Goal: Task Accomplishment & Management: Use online tool/utility

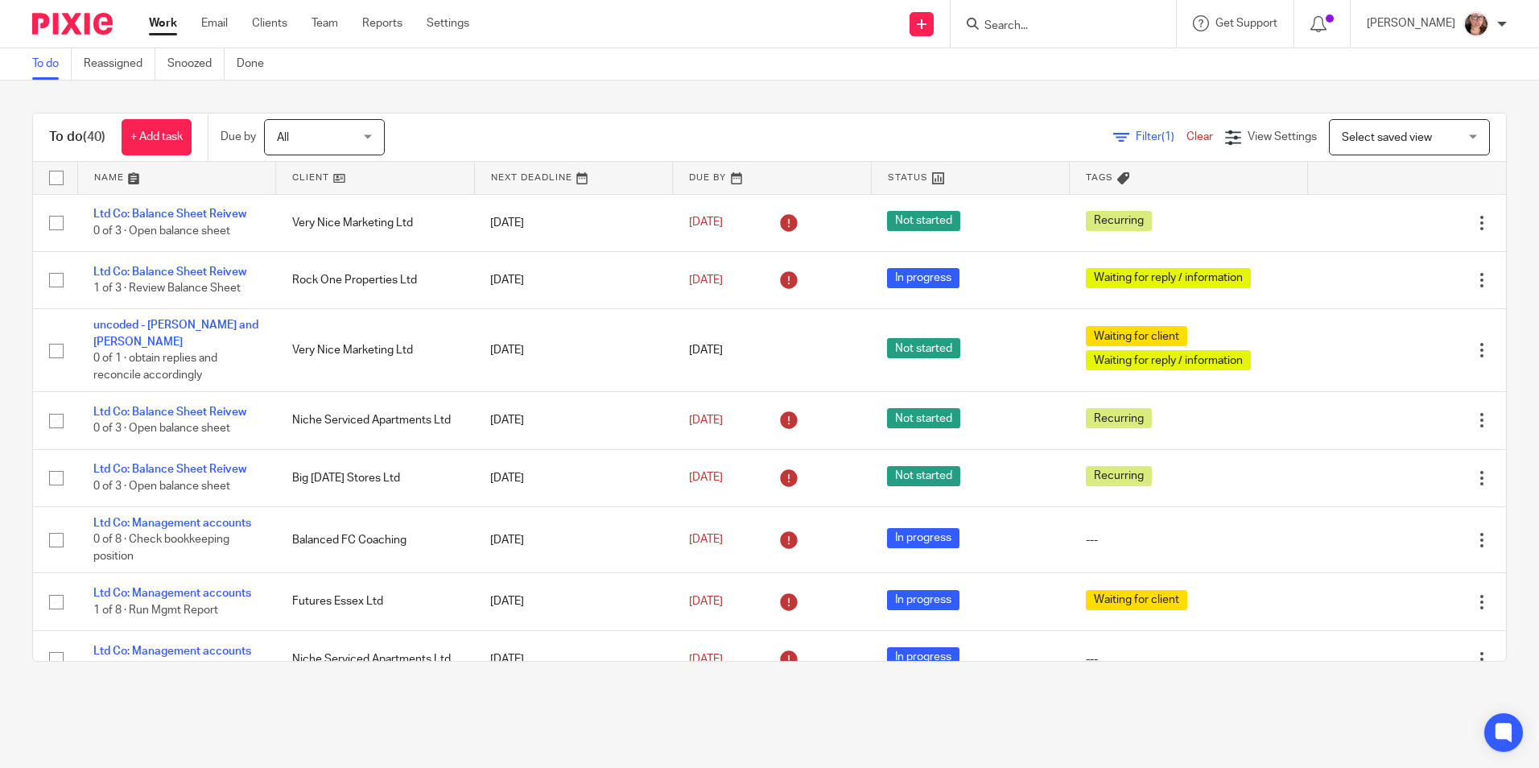
scroll to position [966, 0]
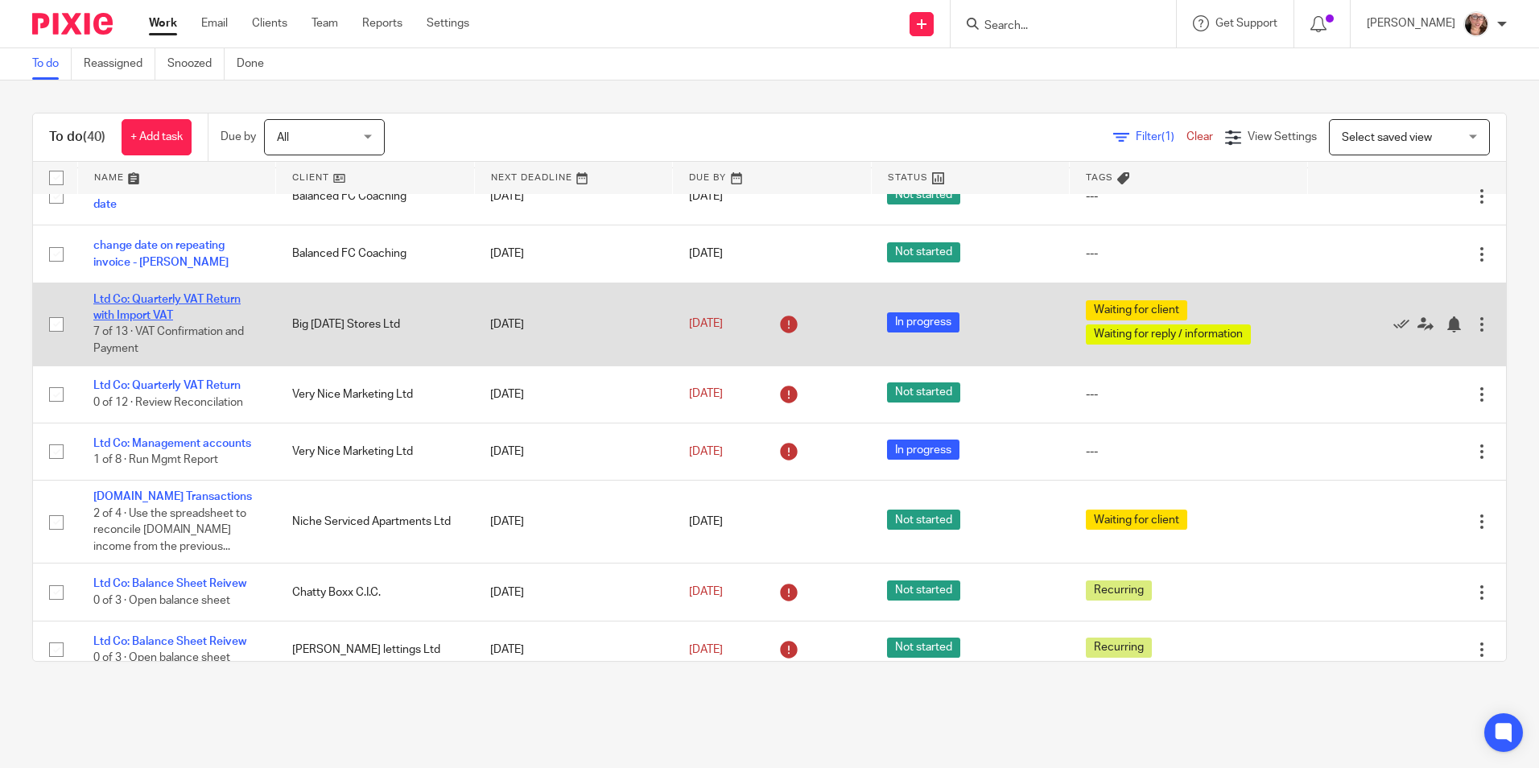
click at [161, 320] on link "Ltd Co: Quarterly VAT Return with Import VAT" at bounding box center [166, 307] width 147 height 27
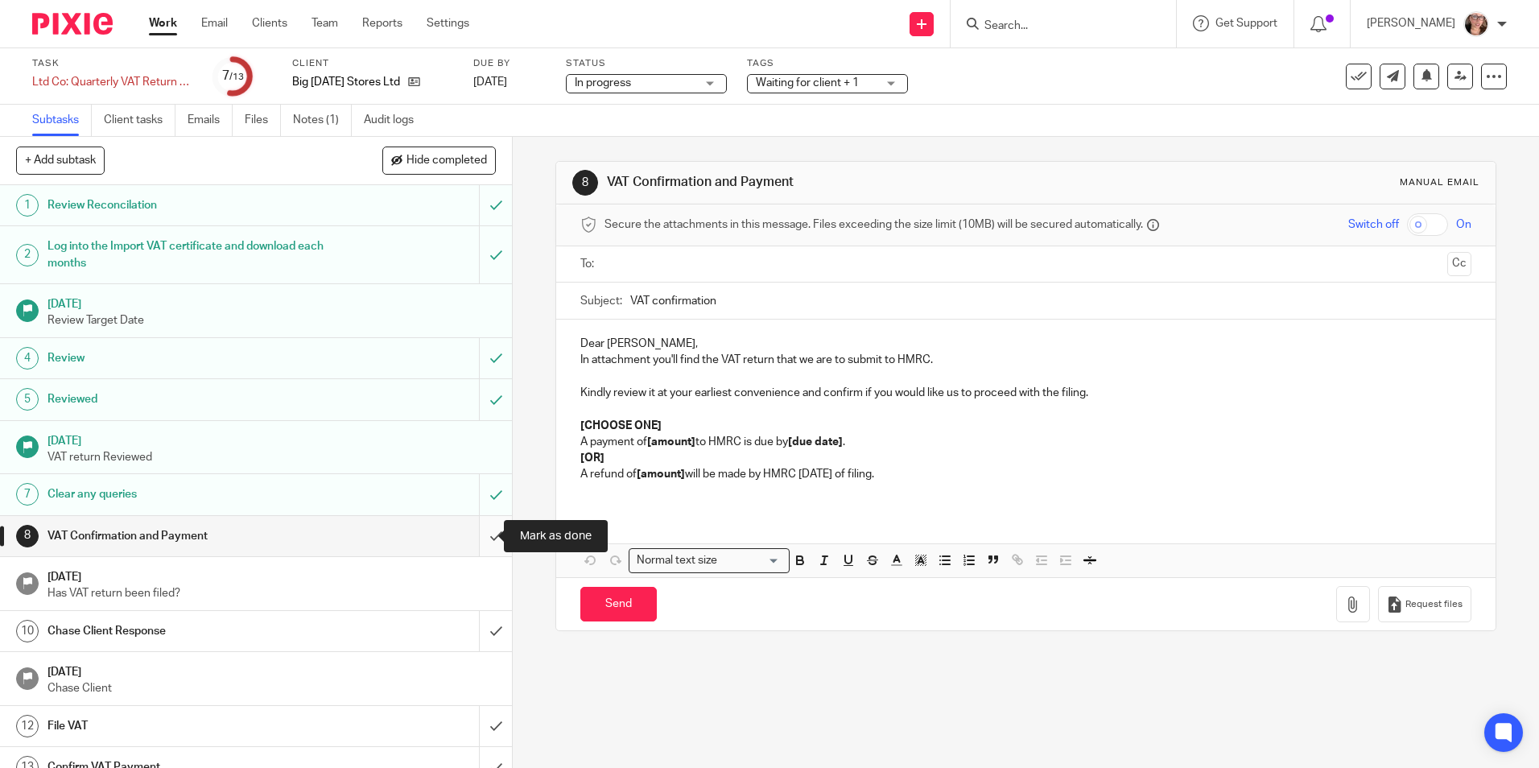
click at [482, 544] on input "submit" at bounding box center [256, 536] width 512 height 40
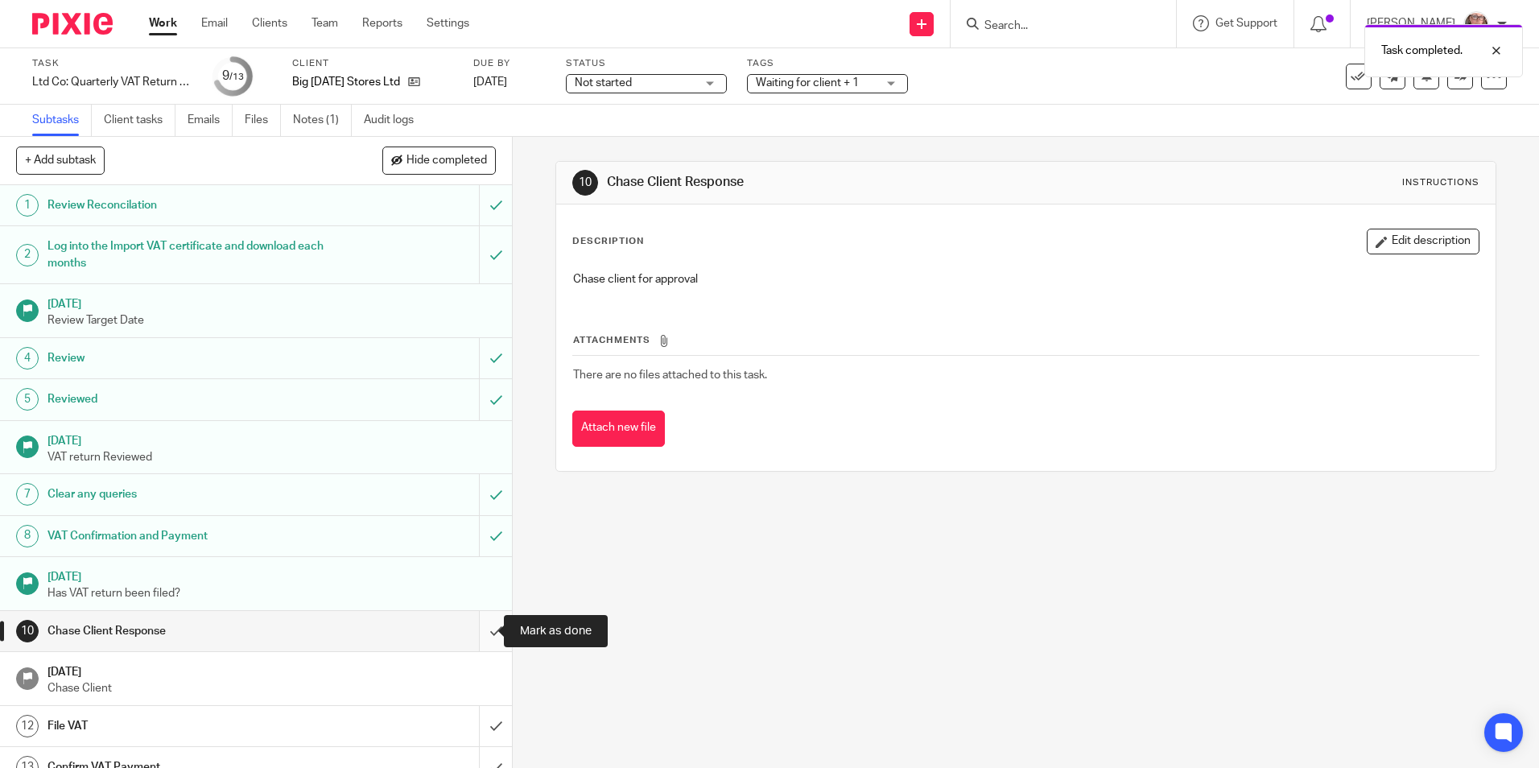
click at [481, 635] on input "submit" at bounding box center [256, 631] width 512 height 40
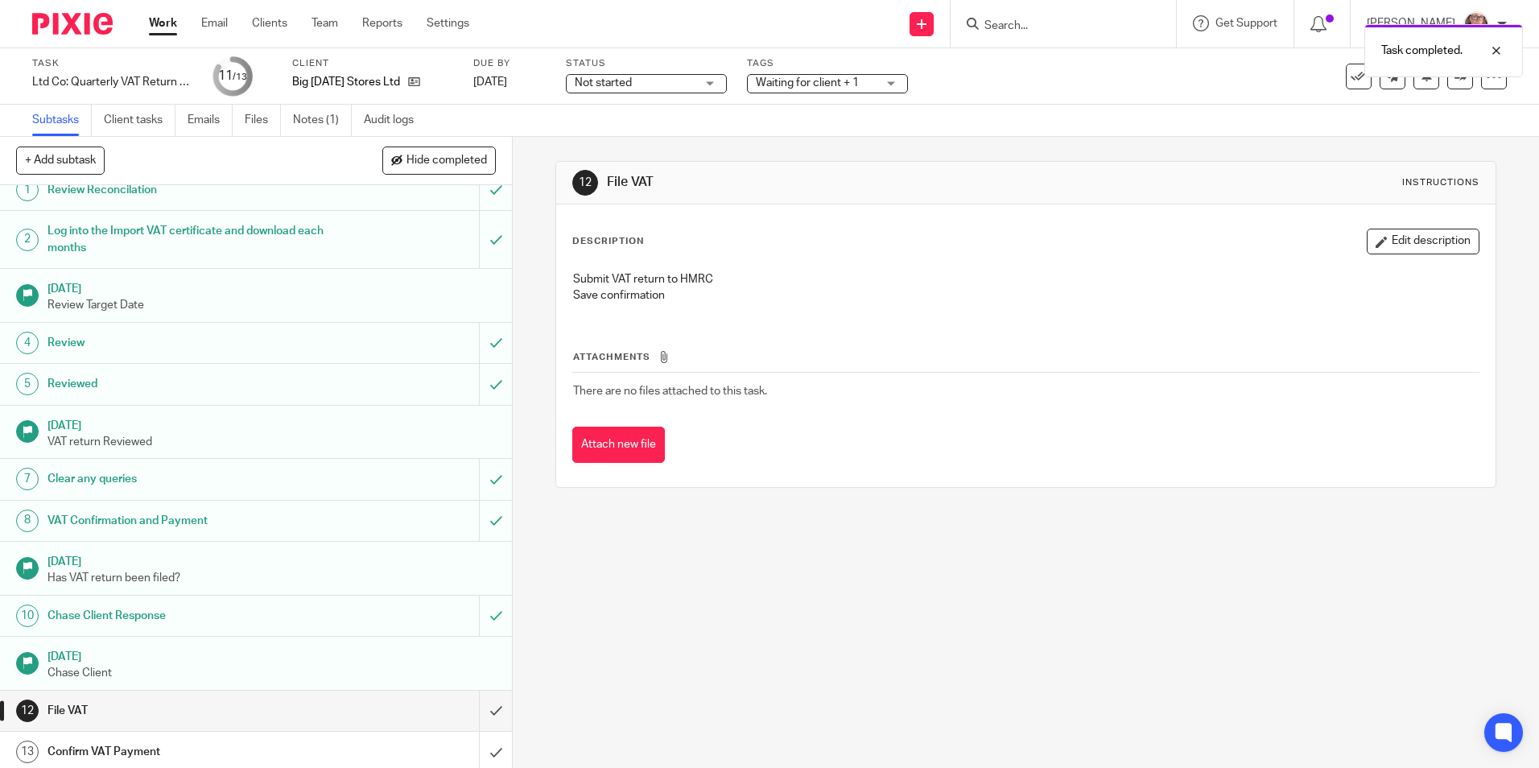
scroll to position [20, 0]
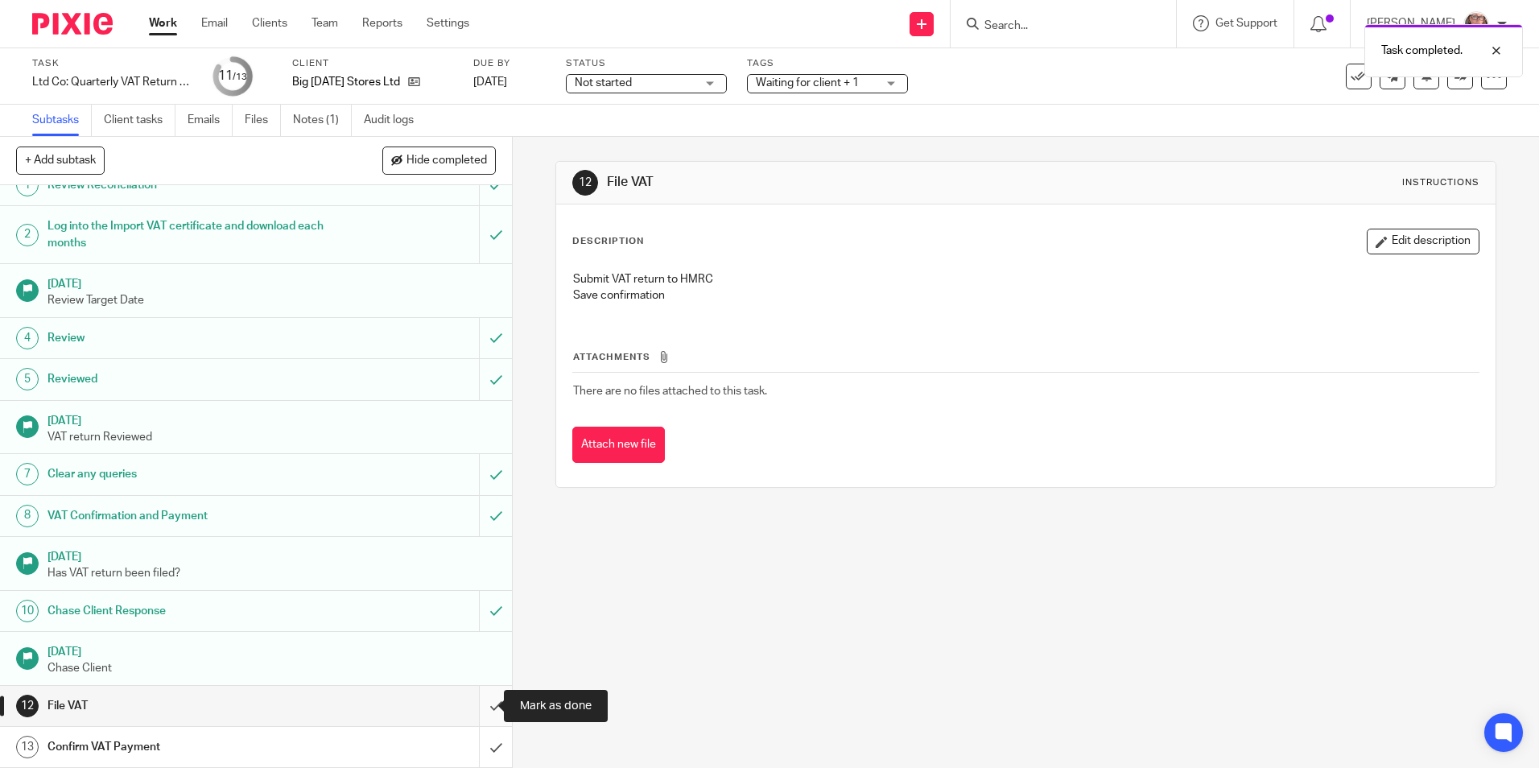
click at [478, 708] on input "submit" at bounding box center [256, 706] width 512 height 40
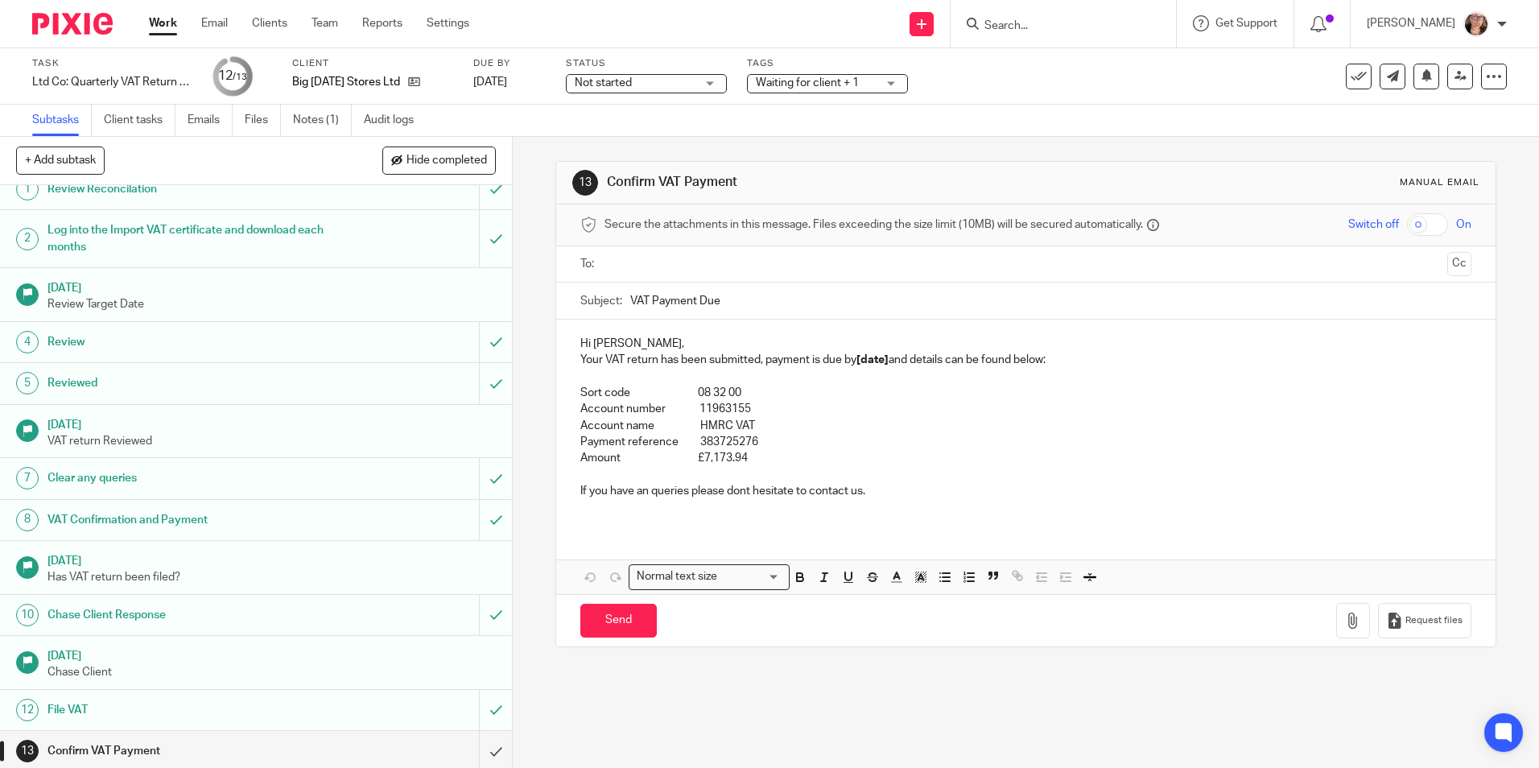
scroll to position [20, 0]
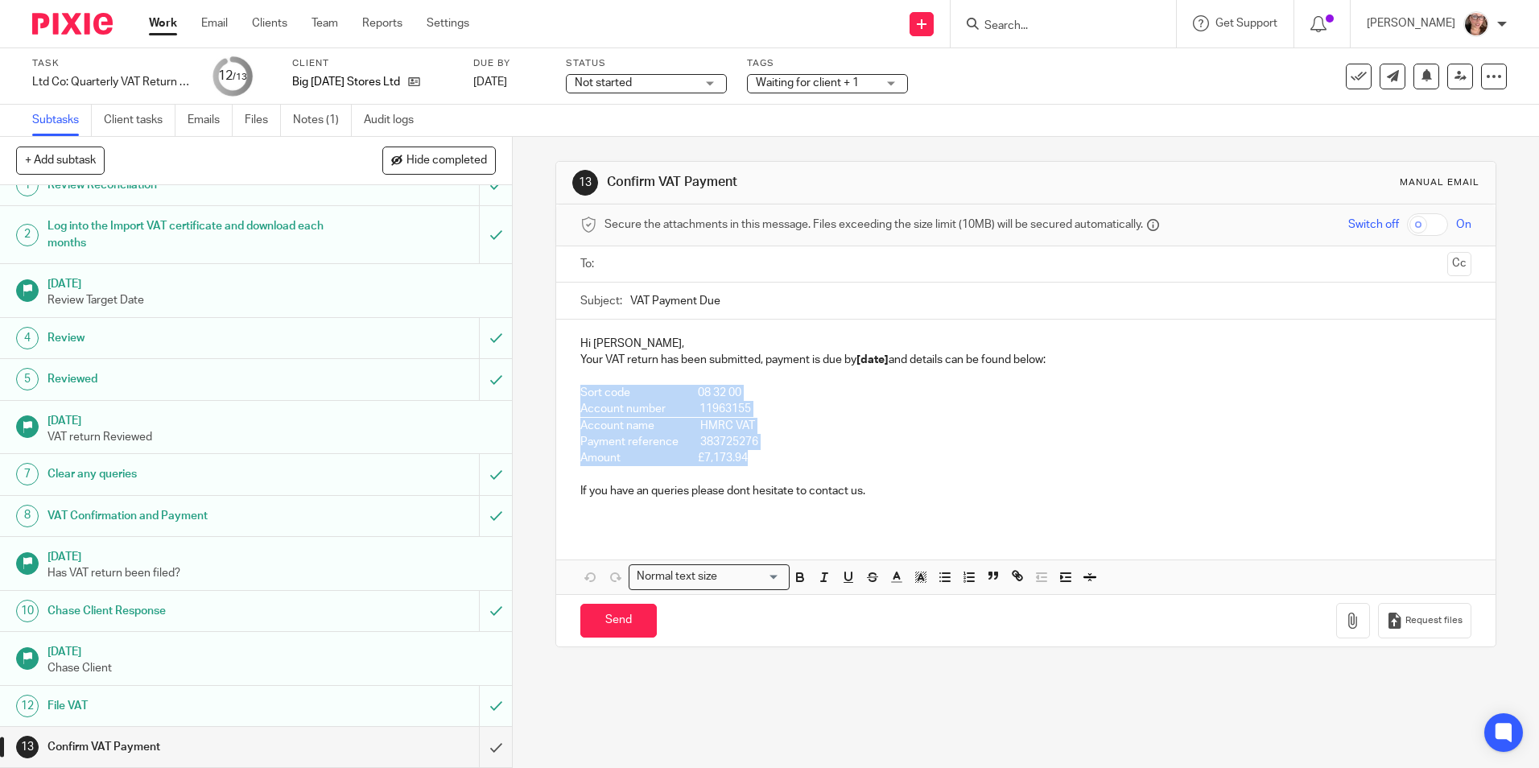
drag, startPoint x: 569, startPoint y: 387, endPoint x: 749, endPoint y: 456, distance: 192.2
click at [749, 456] on div "Hi Lisa, Your VAT return has been submitted, payment is due by [date] and detai…" at bounding box center [1025, 424] width 939 height 208
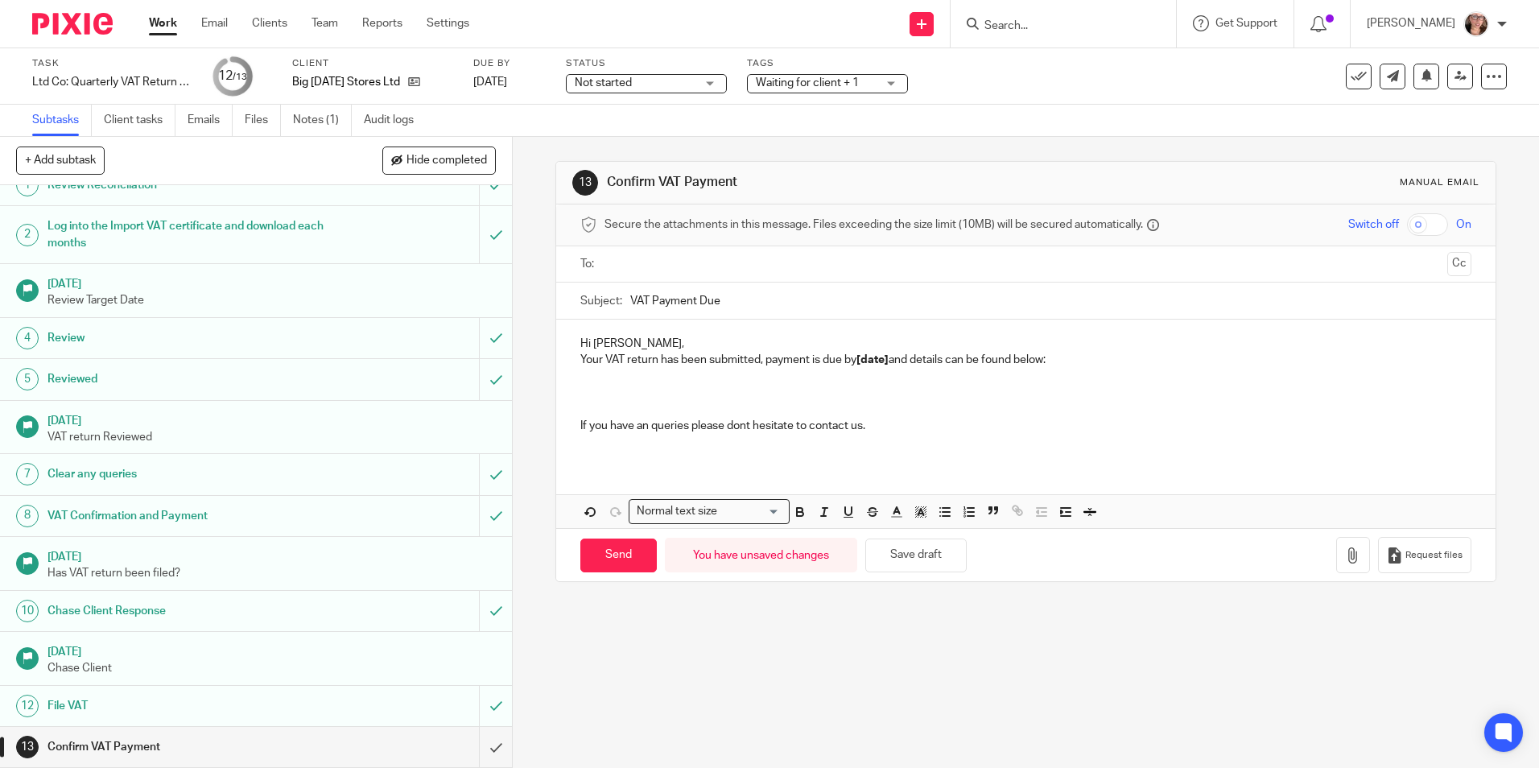
click at [634, 338] on p "Hi Lisa," at bounding box center [1026, 344] width 891 height 16
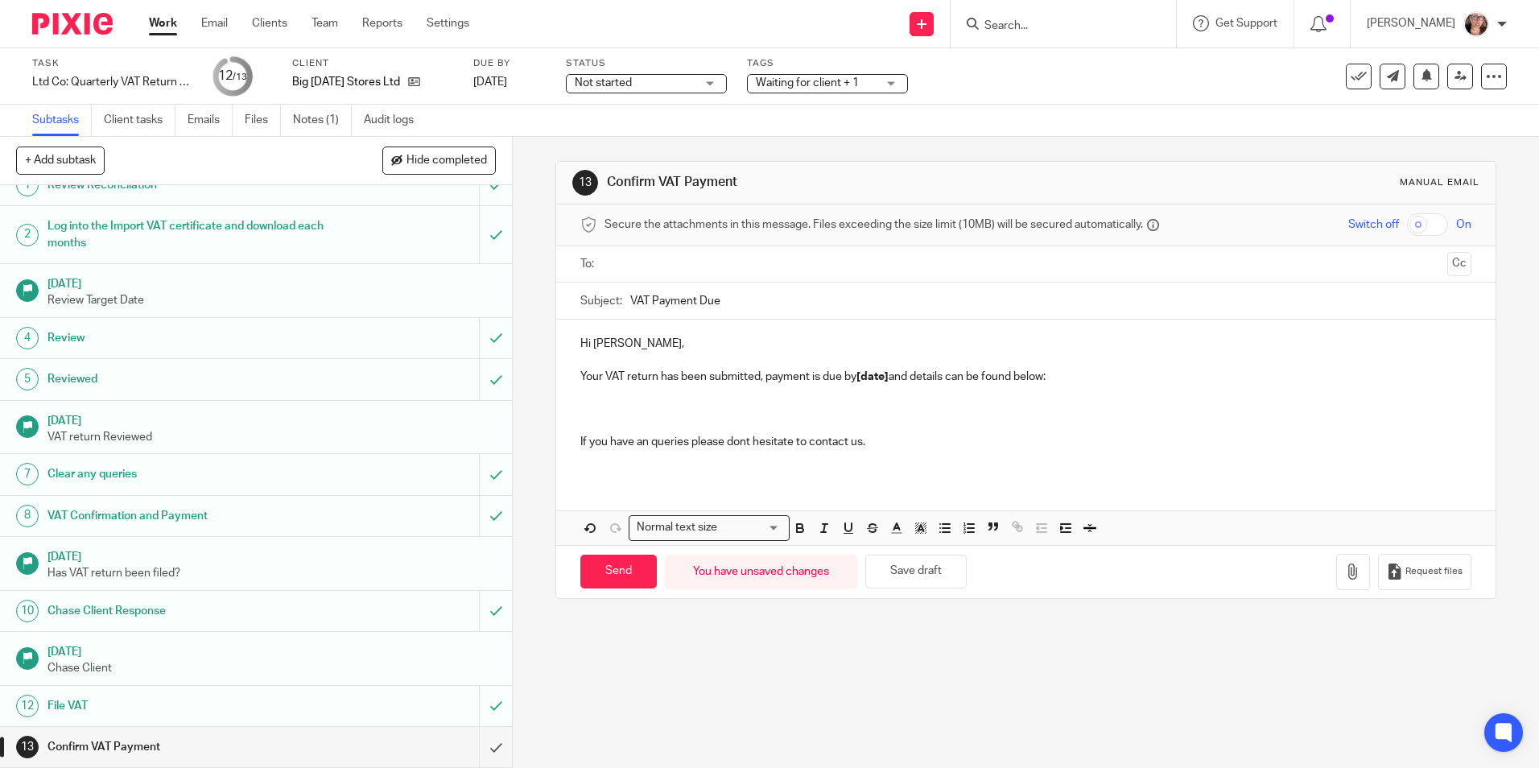
click at [888, 378] on strong "[date]" at bounding box center [873, 376] width 32 height 11
click at [899, 437] on p "If you have an queries please dont hesitate to contact us." at bounding box center [1026, 442] width 891 height 16
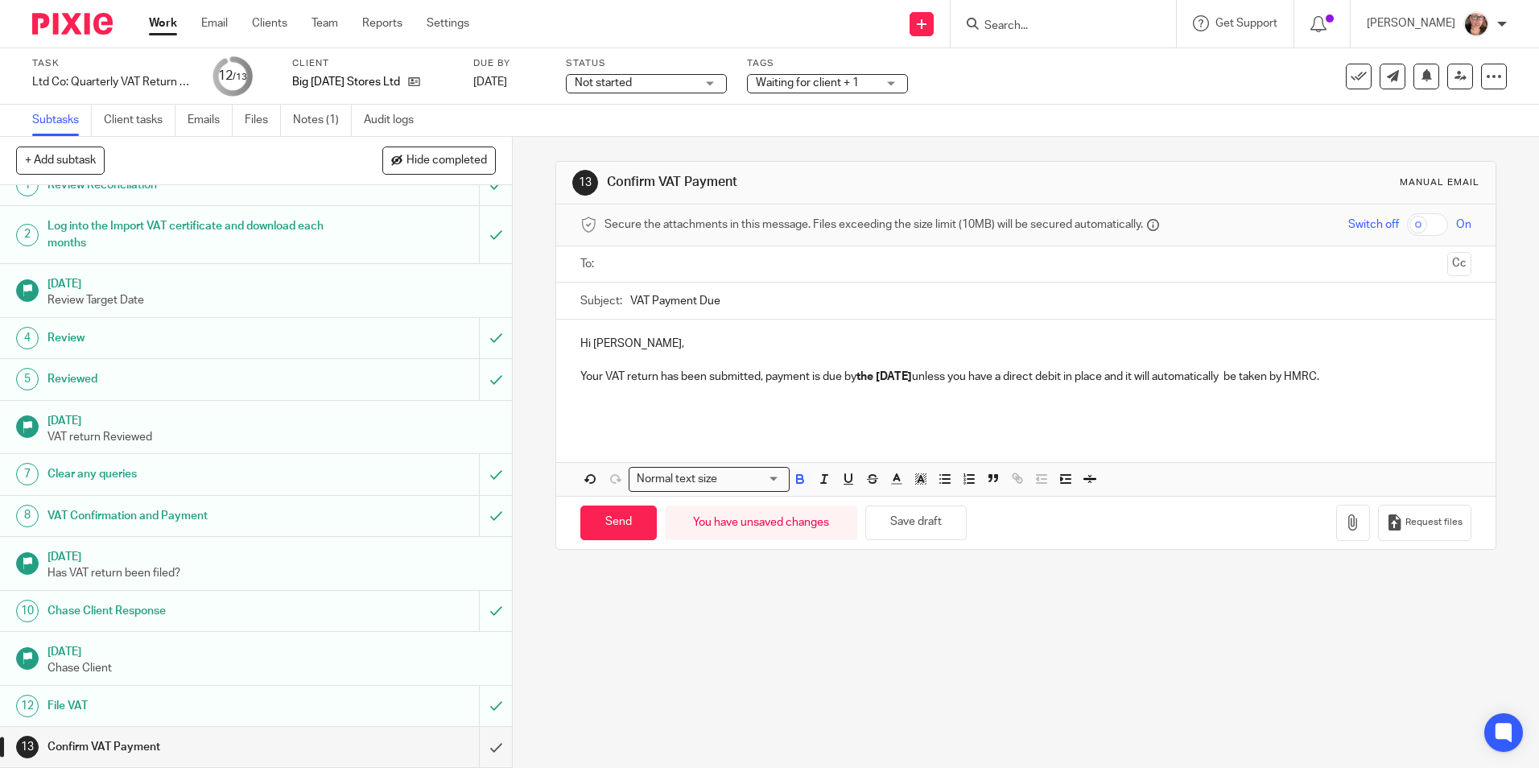
click at [873, 377] on strong "the 7th of September 2025" at bounding box center [885, 376] width 56 height 11
click at [796, 485] on icon "button" at bounding box center [800, 479] width 14 height 14
click at [1419, 375] on p "Your VAT return has been submitted, payment is due by the 7th of September 2025…" at bounding box center [1026, 377] width 891 height 16
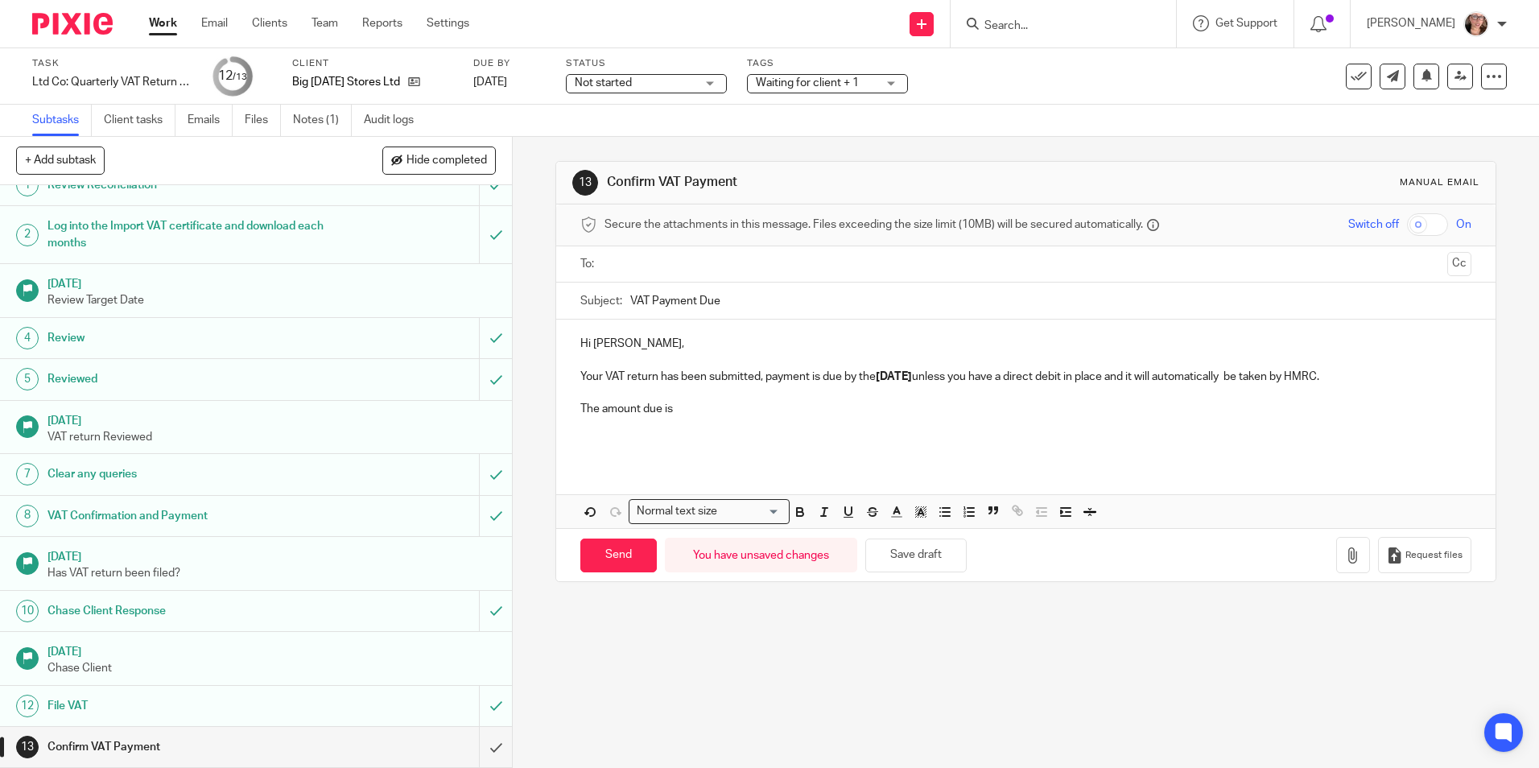
click at [618, 268] on input "text" at bounding box center [1025, 264] width 830 height 19
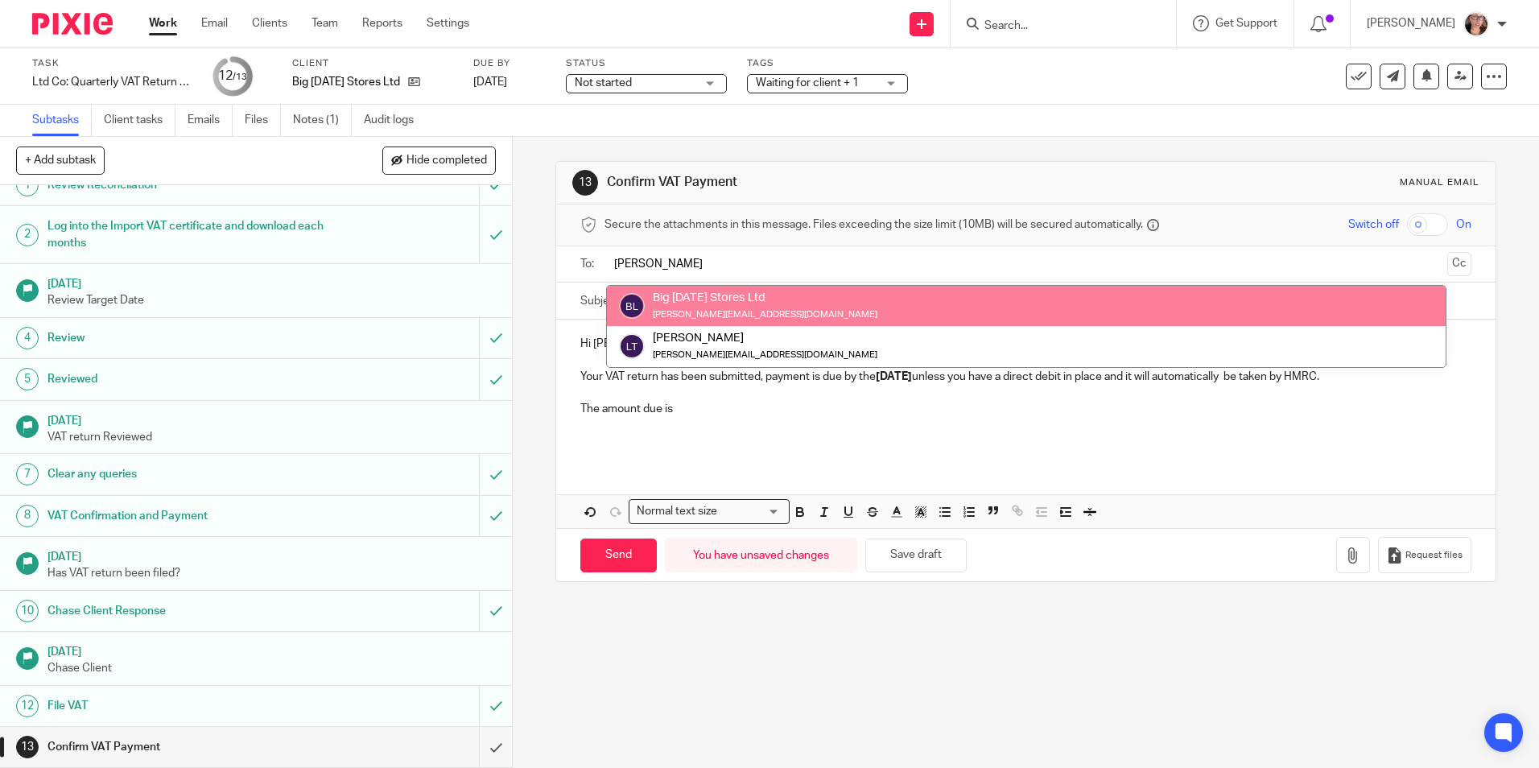
type input "lisa"
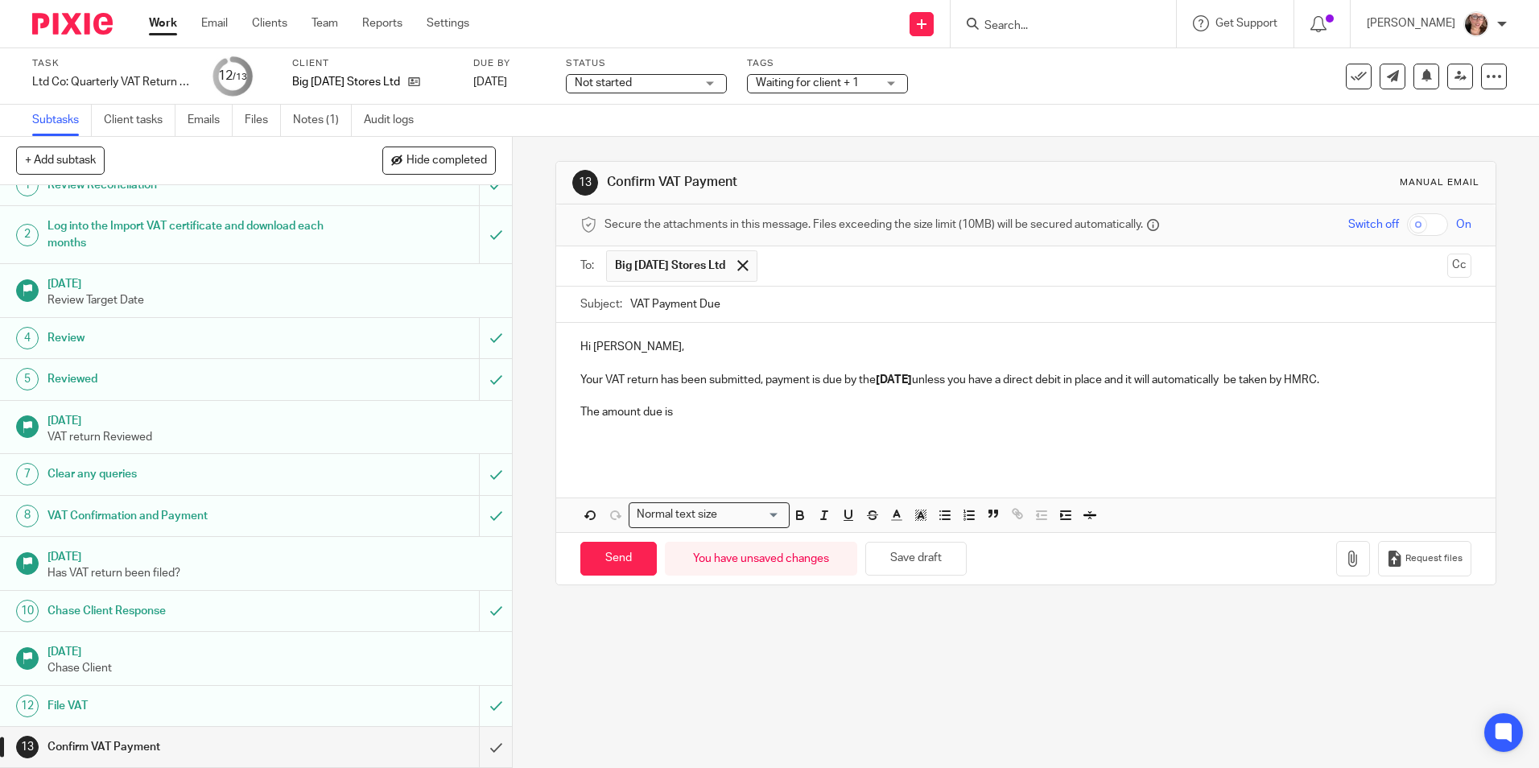
click at [703, 416] on p "The amount due is" at bounding box center [1026, 412] width 891 height 16
drag, startPoint x: 672, startPoint y: 412, endPoint x: 735, endPoint y: 412, distance: 62.8
click at [735, 412] on p "The amount due is £10717.96" at bounding box center [1026, 412] width 891 height 16
click at [802, 509] on icon "button" at bounding box center [800, 515] width 14 height 14
click at [773, 444] on p at bounding box center [1026, 445] width 891 height 16
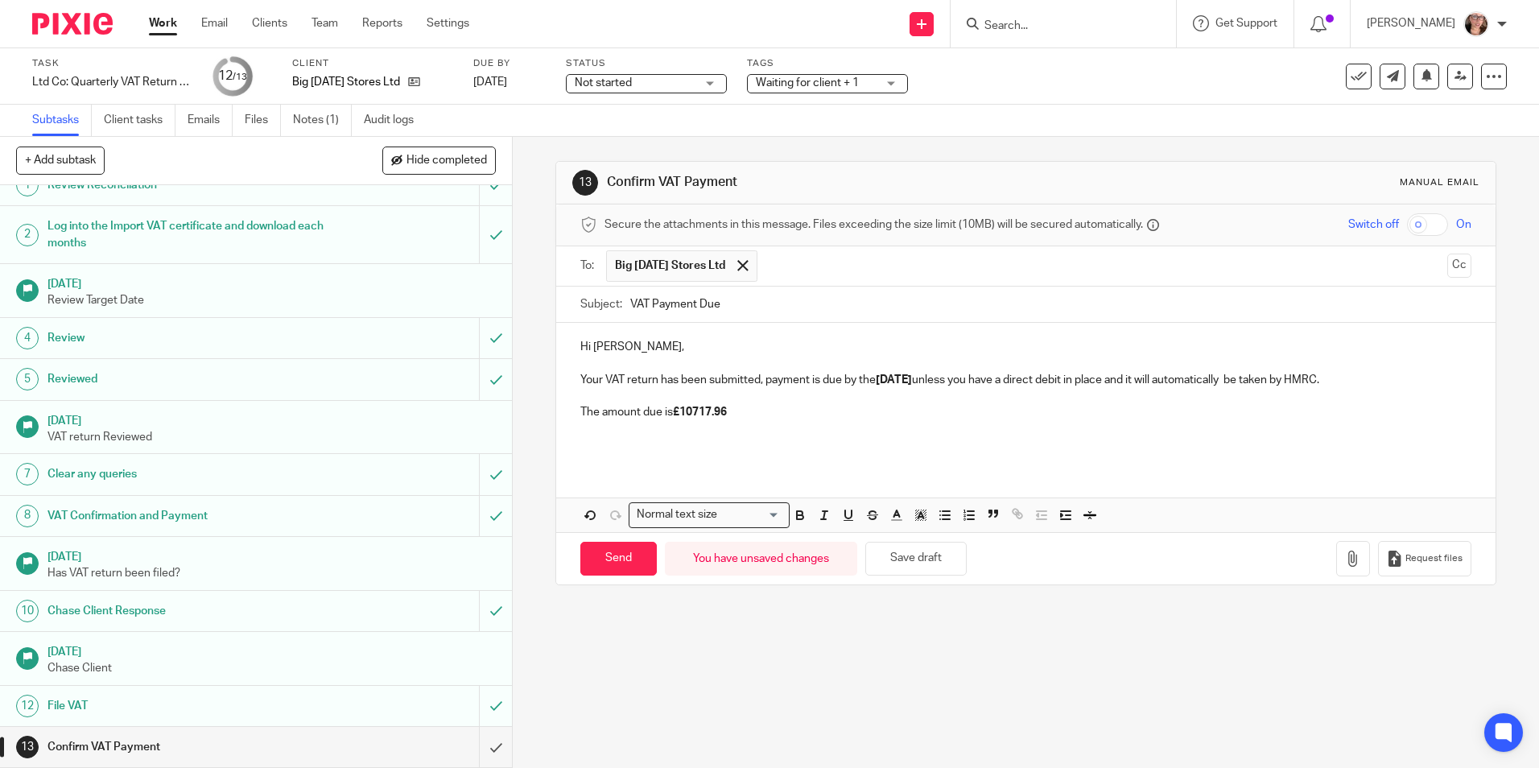
click at [742, 416] on p "The amount due is £10717.96" at bounding box center [1026, 412] width 891 height 16
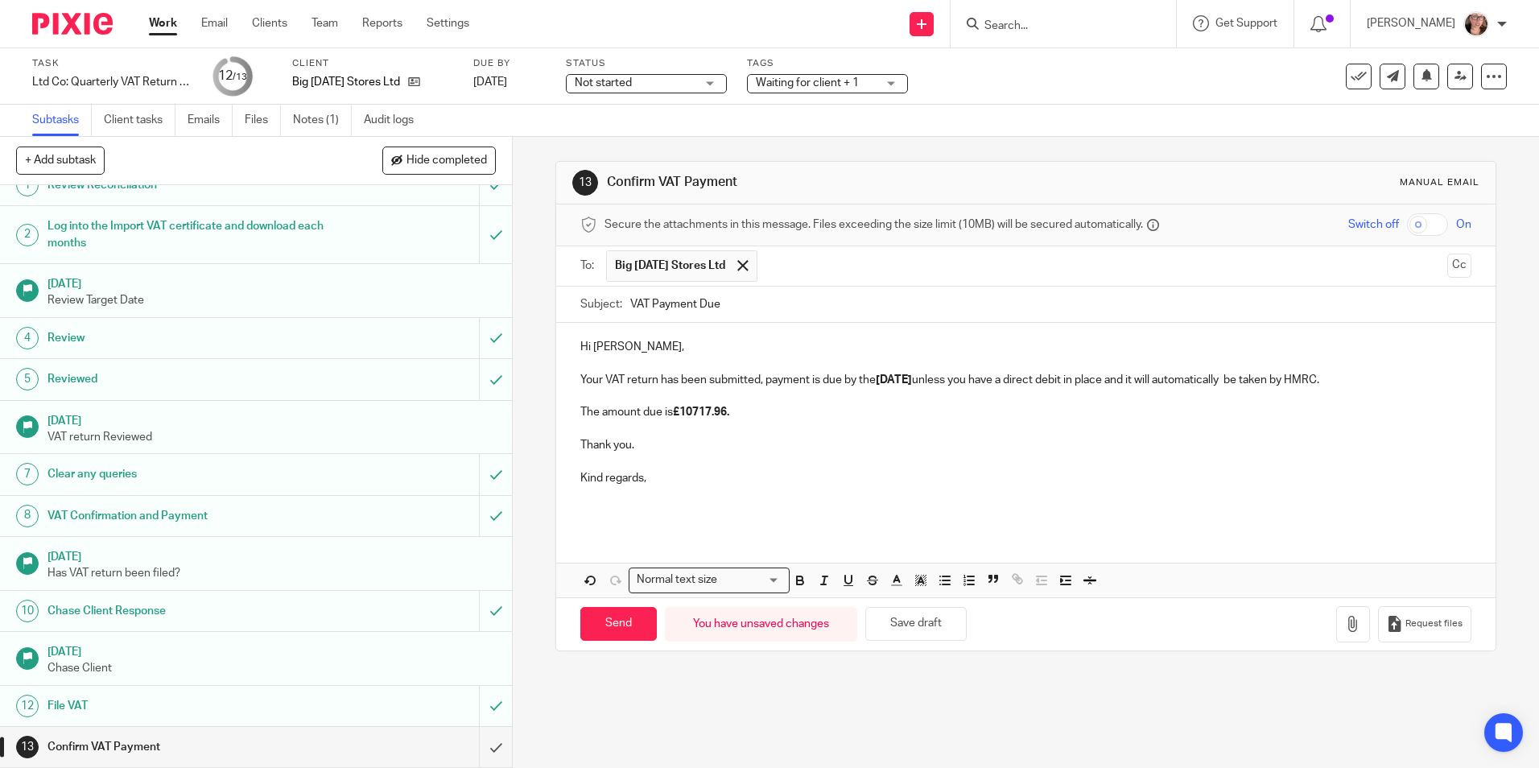
click at [1316, 382] on p "Your VAT return has been submitted, payment is due by the 7th of September 2025…" at bounding box center [1026, 380] width 891 height 16
click at [1087, 380] on p "Your VAT return has been submitted, payment is due by the 7th of September 2025…" at bounding box center [1026, 380] width 891 height 16
click at [804, 576] on button "button" at bounding box center [800, 581] width 20 height 20
click at [696, 473] on p "Kind regards," at bounding box center [1026, 478] width 891 height 16
click at [614, 624] on input "Send" at bounding box center [619, 624] width 76 height 35
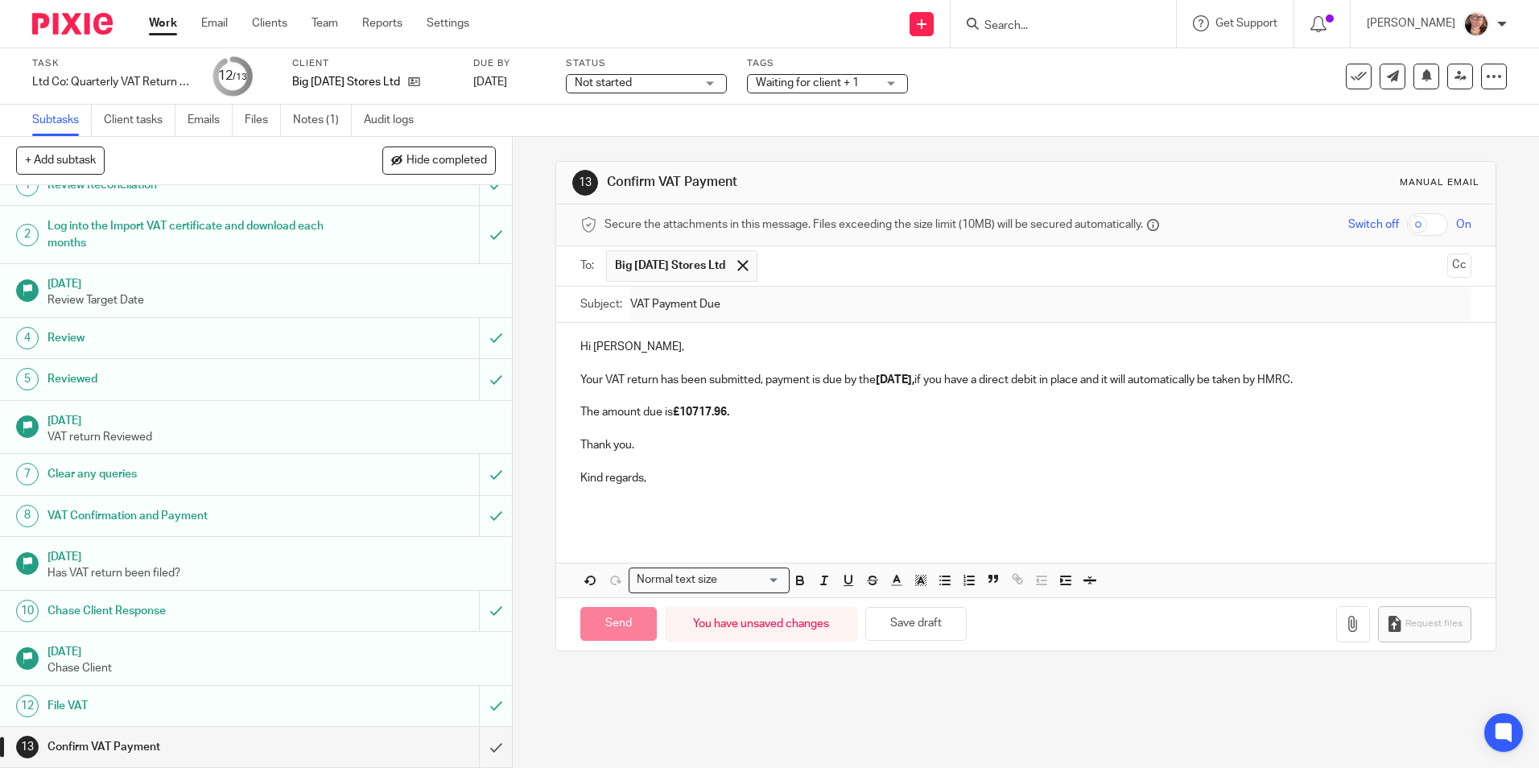
type input "Sent"
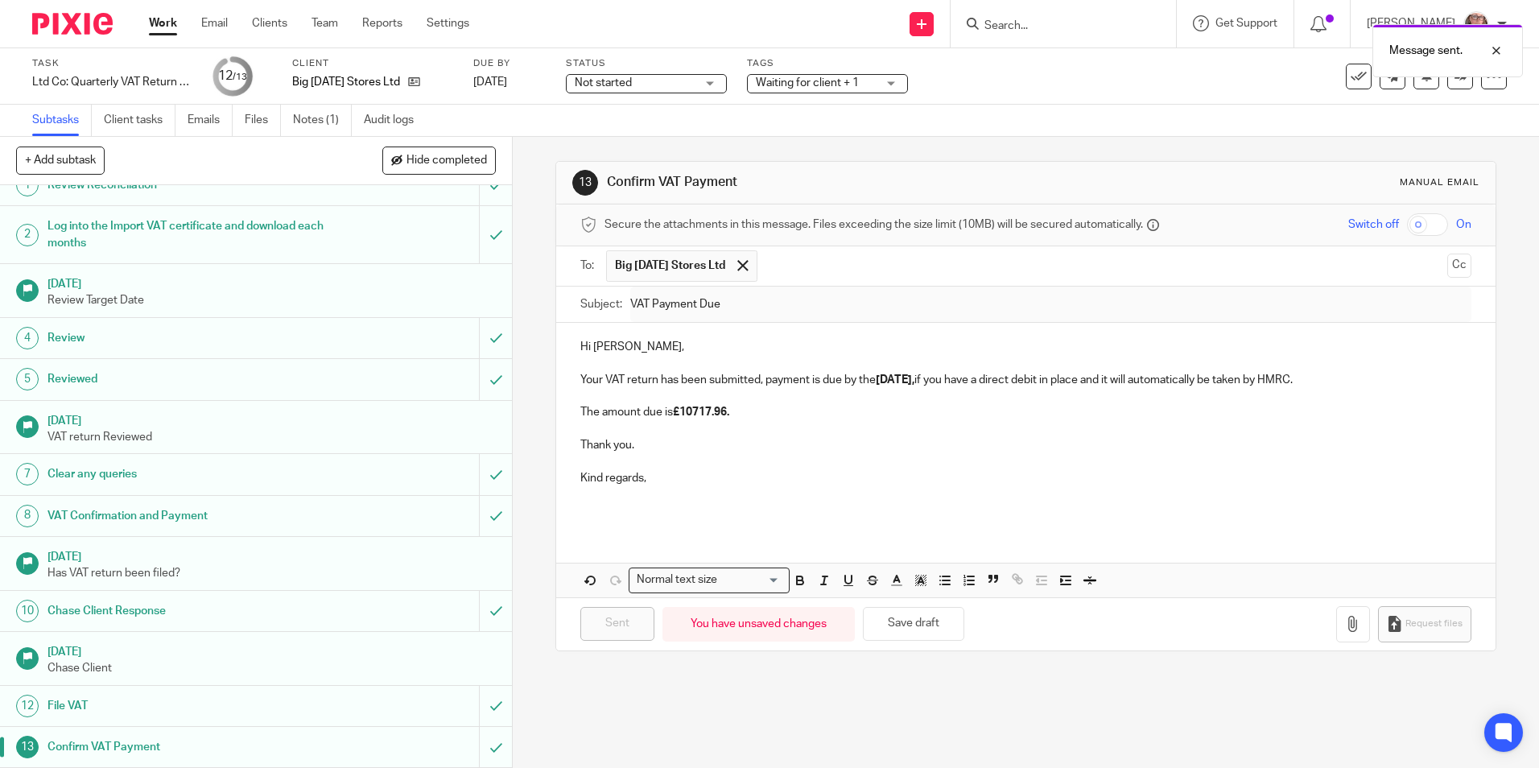
click at [174, 23] on link "Work" at bounding box center [163, 23] width 28 height 16
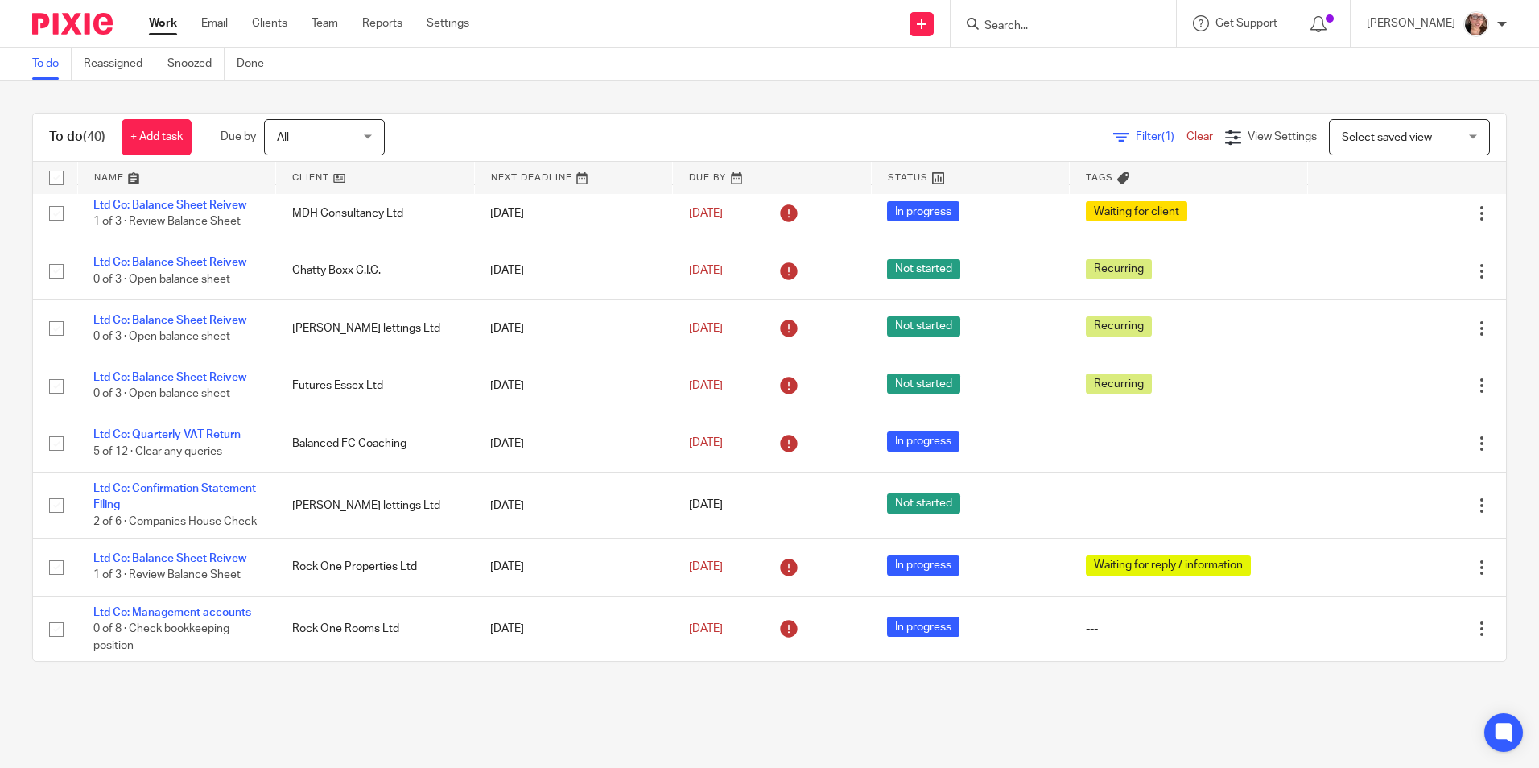
scroll to position [725, 0]
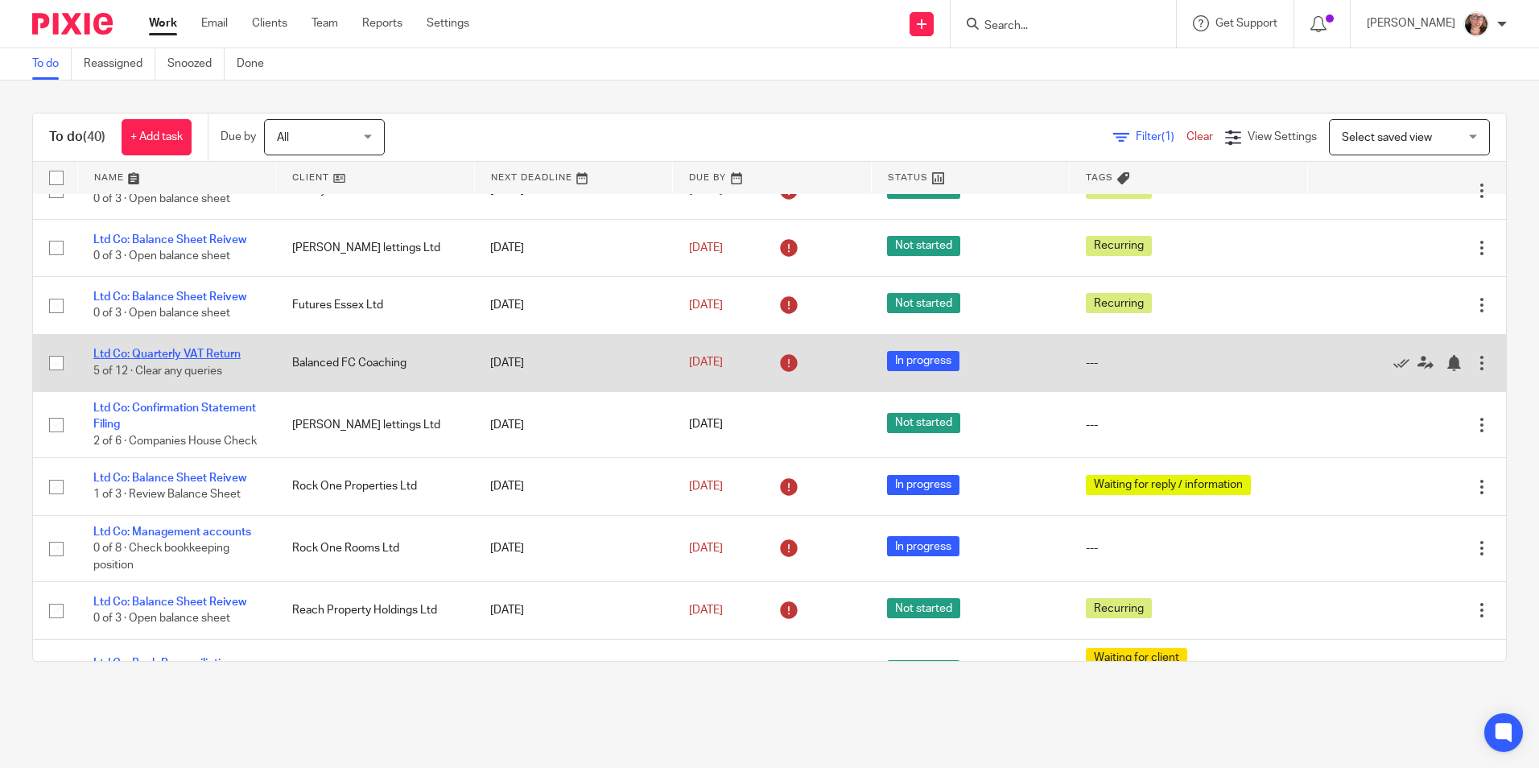
click at [220, 360] on link "Ltd Co: Quarterly VAT Return" at bounding box center [166, 354] width 147 height 11
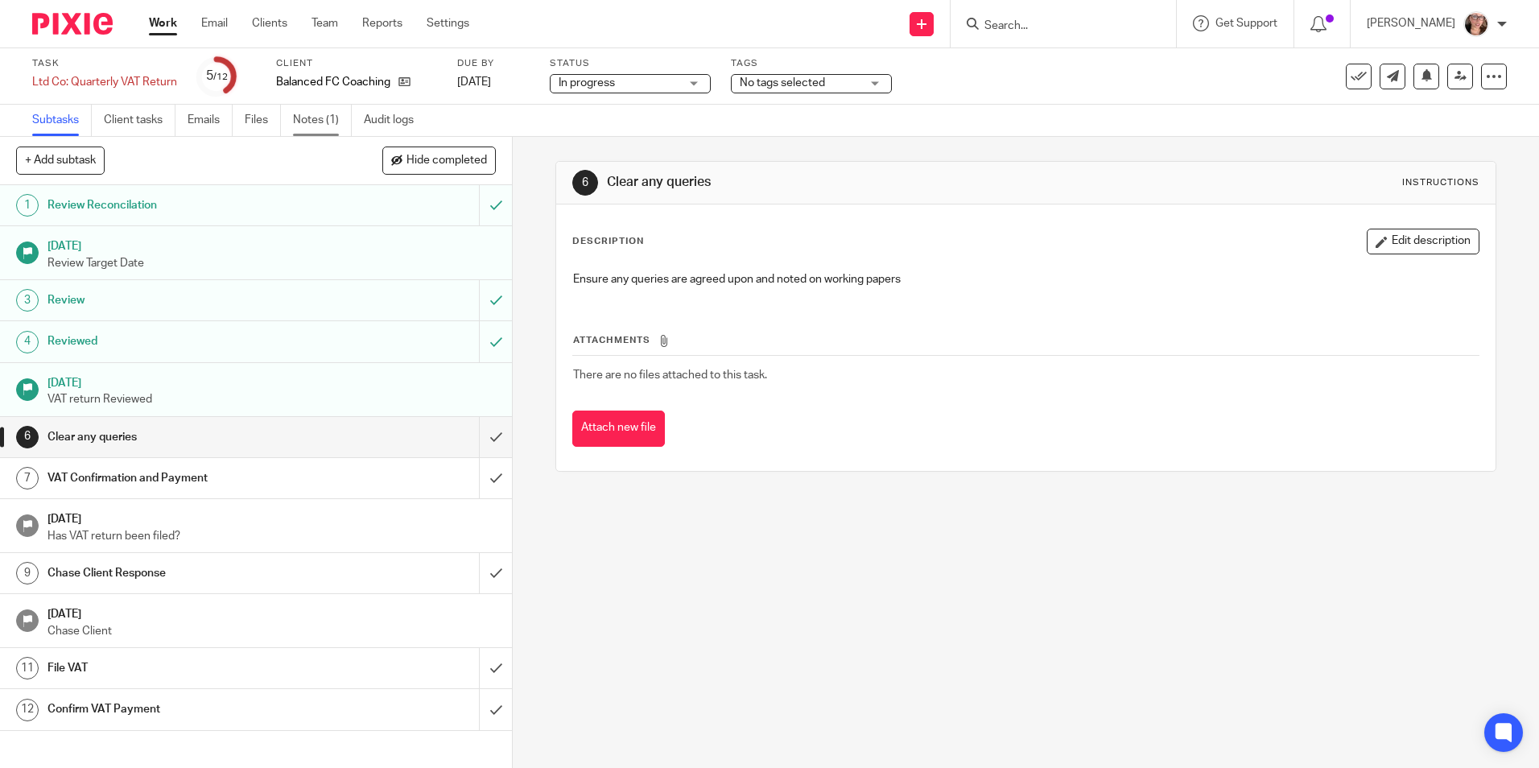
click at [303, 132] on link "Notes (1)" at bounding box center [322, 120] width 59 height 31
